Goal: Contribute content

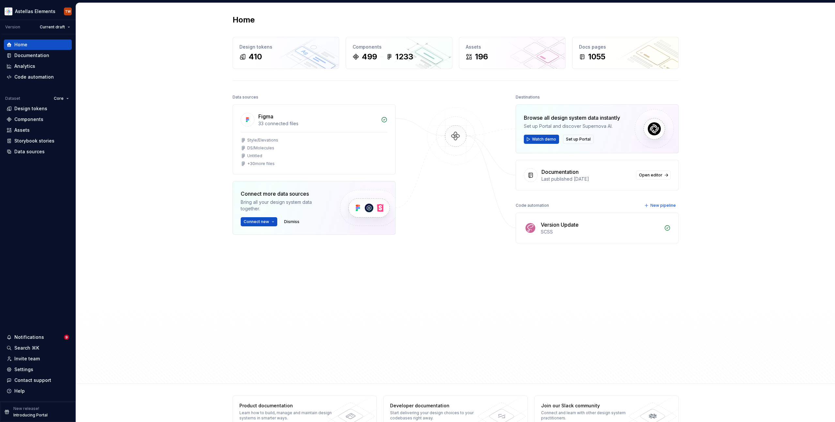
click at [169, 102] on div "Home Design tokens 410 Components 499 1233 Assets 196 Docs pages 1055 Data sour…" at bounding box center [455, 193] width 759 height 381
click at [28, 56] on div "Documentation" at bounding box center [31, 55] width 35 height 7
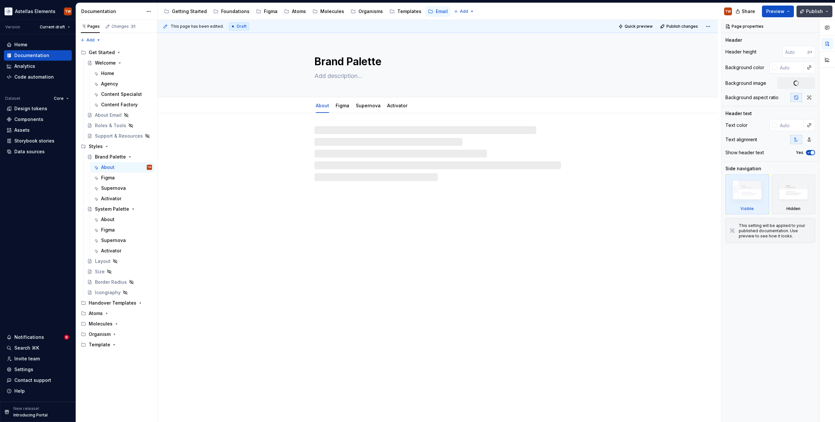
click at [829, 8] on button "Publish" at bounding box center [814, 12] width 36 height 12
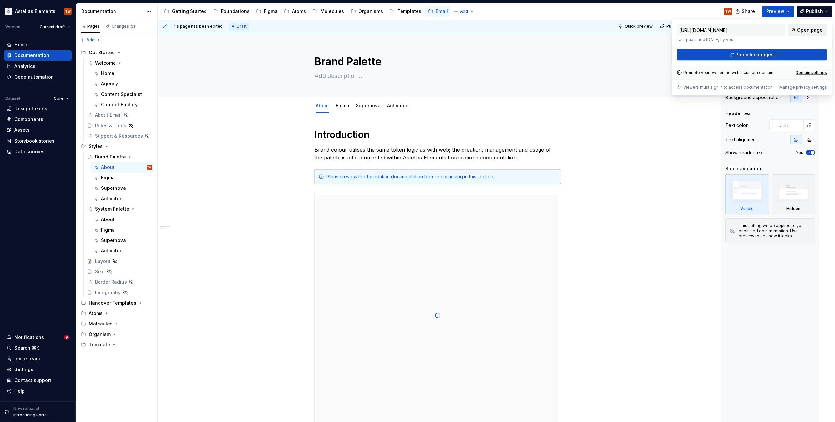
click at [801, 31] on span "Open page" at bounding box center [809, 30] width 25 height 7
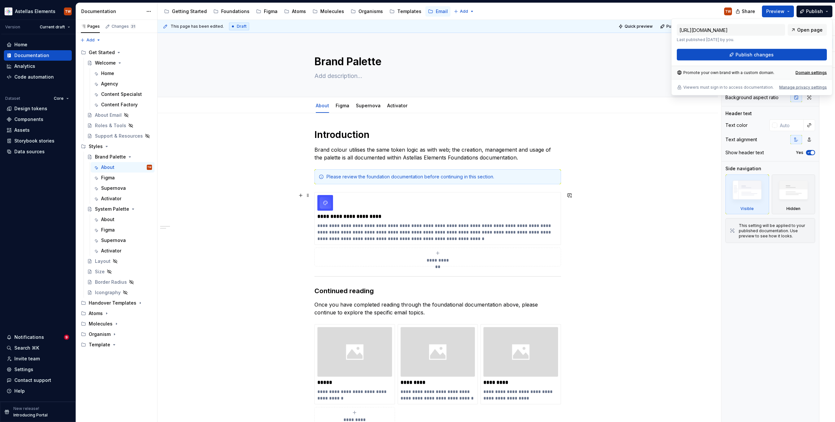
click at [701, 210] on div "**********" at bounding box center [438, 344] width 560 height 463
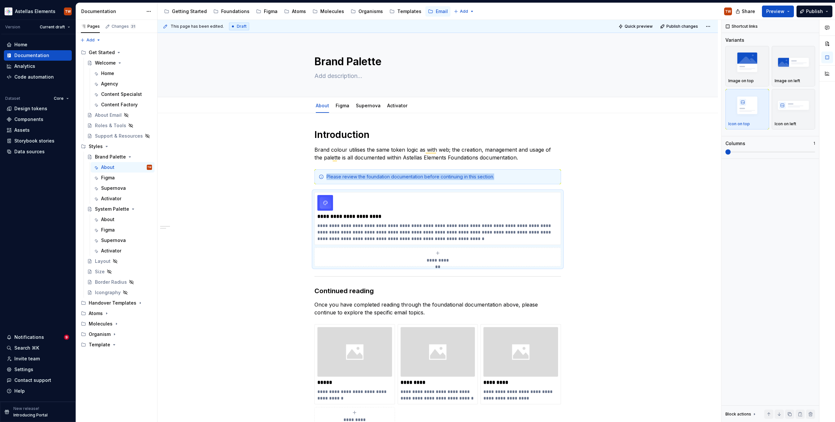
type textarea "*"
